Goal: Information Seeking & Learning: Stay updated

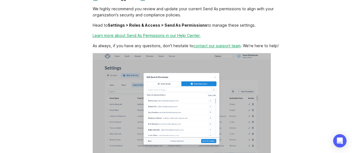
scroll to position [407, 0]
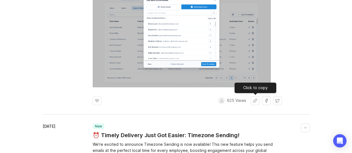
click at [253, 99] on button "Share link" at bounding box center [255, 100] width 9 height 9
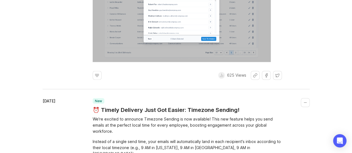
scroll to position [446, 0]
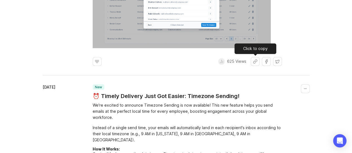
click at [253, 63] on button "Share link" at bounding box center [255, 61] width 9 height 9
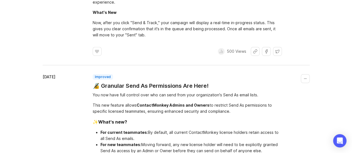
scroll to position [150, 0]
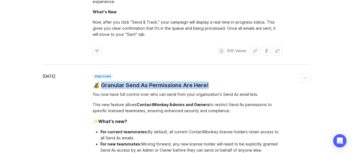
drag, startPoint x: 214, startPoint y: 83, endPoint x: 103, endPoint y: 88, distance: 110.6
click at [103, 88] on header "improved 🔏 Granular Send As Permissions Are Here!" at bounding box center [201, 82] width 217 height 16
click at [164, 87] on h1 "🔏 Granular Send As Permissions Are Here!" at bounding box center [151, 86] width 116 height 8
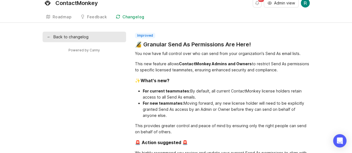
scroll to position [6, 0]
